Goal: Task Accomplishment & Management: Complete application form

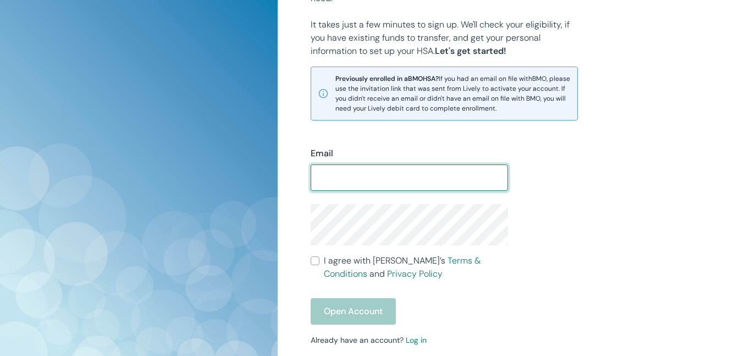
click at [597, 216] on div "Email ​ I agree with Lively’s Terms & Conditions and Privacy Policy Open Accoun…" at bounding box center [507, 256] width 420 height 273
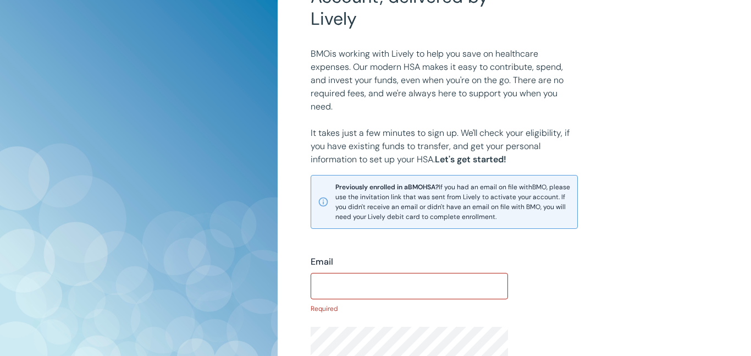
scroll to position [110, 0]
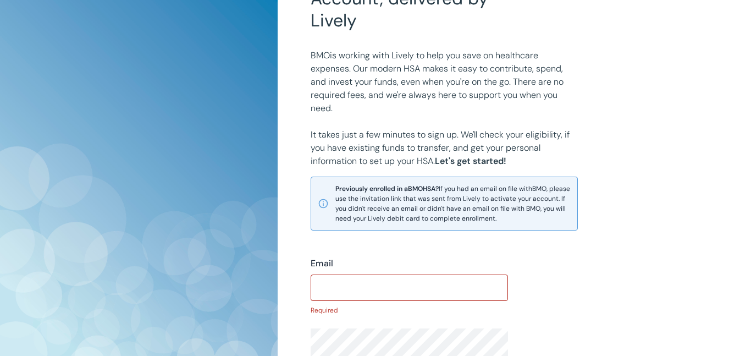
click at [337, 291] on input "Email" at bounding box center [409, 287] width 197 height 22
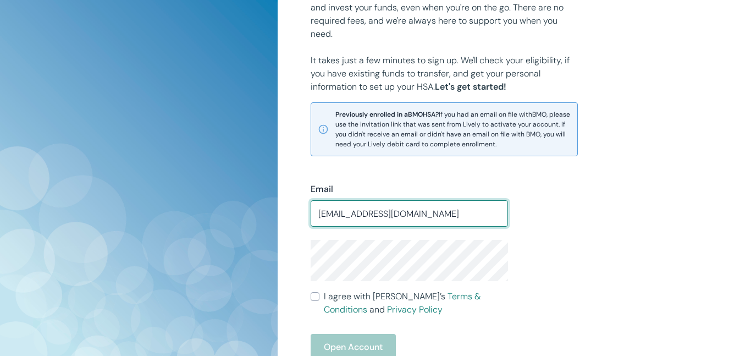
scroll to position [186, 0]
click at [595, 245] on div "Email [EMAIL_ADDRESS][DOMAIN_NAME] ​ I agree with [PERSON_NAME]’s Terms & Condi…" at bounding box center [507, 291] width 420 height 273
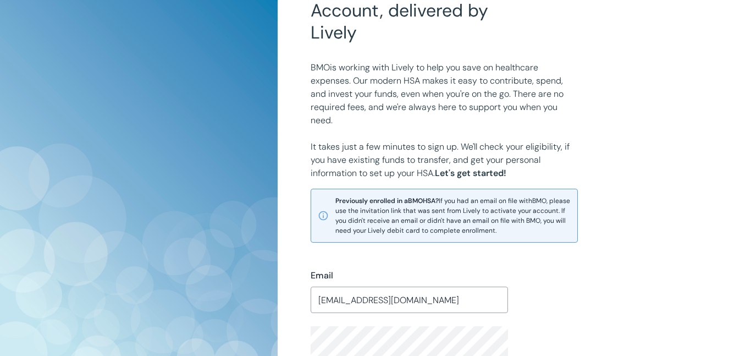
scroll to position [98, 0]
click at [415, 299] on input "[EMAIL_ADDRESS][DOMAIN_NAME]" at bounding box center [409, 300] width 197 height 22
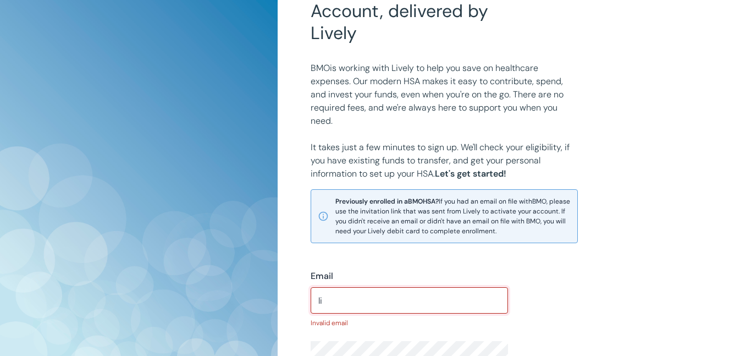
type input "l"
type input "[EMAIL_ADDRESS][DOMAIN_NAME]"
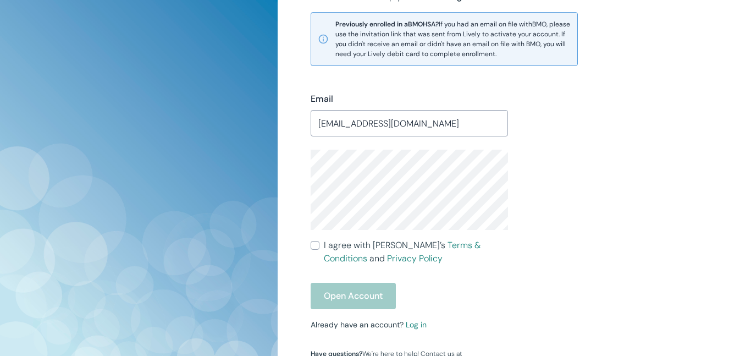
scroll to position [276, 0]
click at [311, 242] on input "I agree with Lively’s Terms & Conditions and Privacy Policy" at bounding box center [315, 243] width 9 height 9
checkbox input "true"
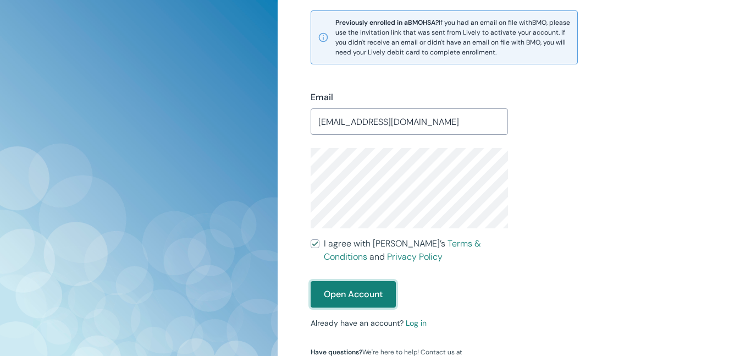
click at [335, 296] on button "Open Account" at bounding box center [353, 294] width 85 height 26
